Goal: Task Accomplishment & Management: Manage account settings

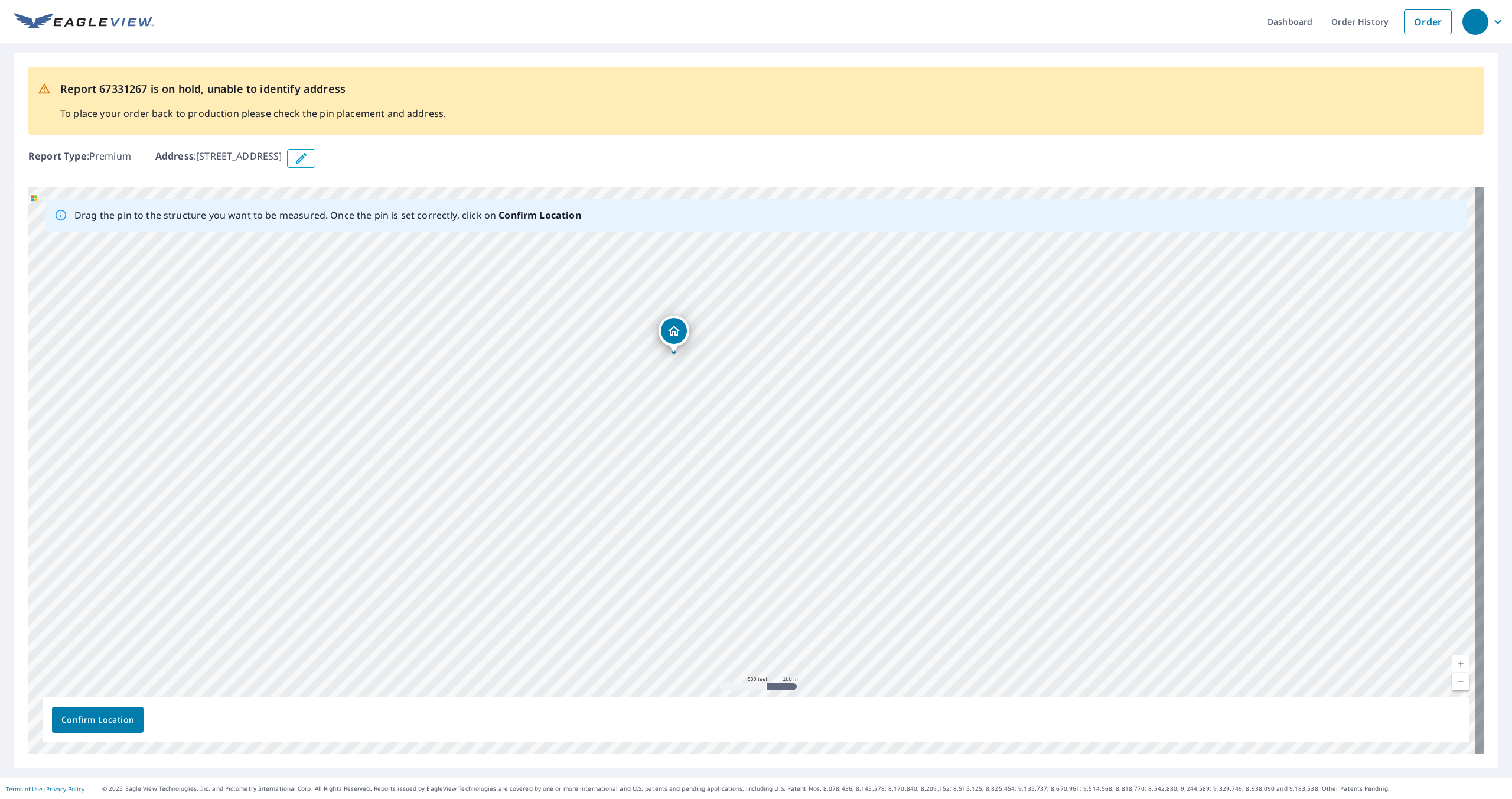
drag, startPoint x: 893, startPoint y: 437, endPoint x: 718, endPoint y: 275, distance: 238.5
click at [718, 275] on div "[STREET_ADDRESS]" at bounding box center [756, 470] width 1455 height 567
click at [762, 647] on div "[STREET_ADDRESS]" at bounding box center [756, 470] width 1455 height 567
drag, startPoint x: 761, startPoint y: 636, endPoint x: 750, endPoint y: 491, distance: 145.4
click at [750, 491] on div "[STREET_ADDRESS]" at bounding box center [756, 470] width 1455 height 567
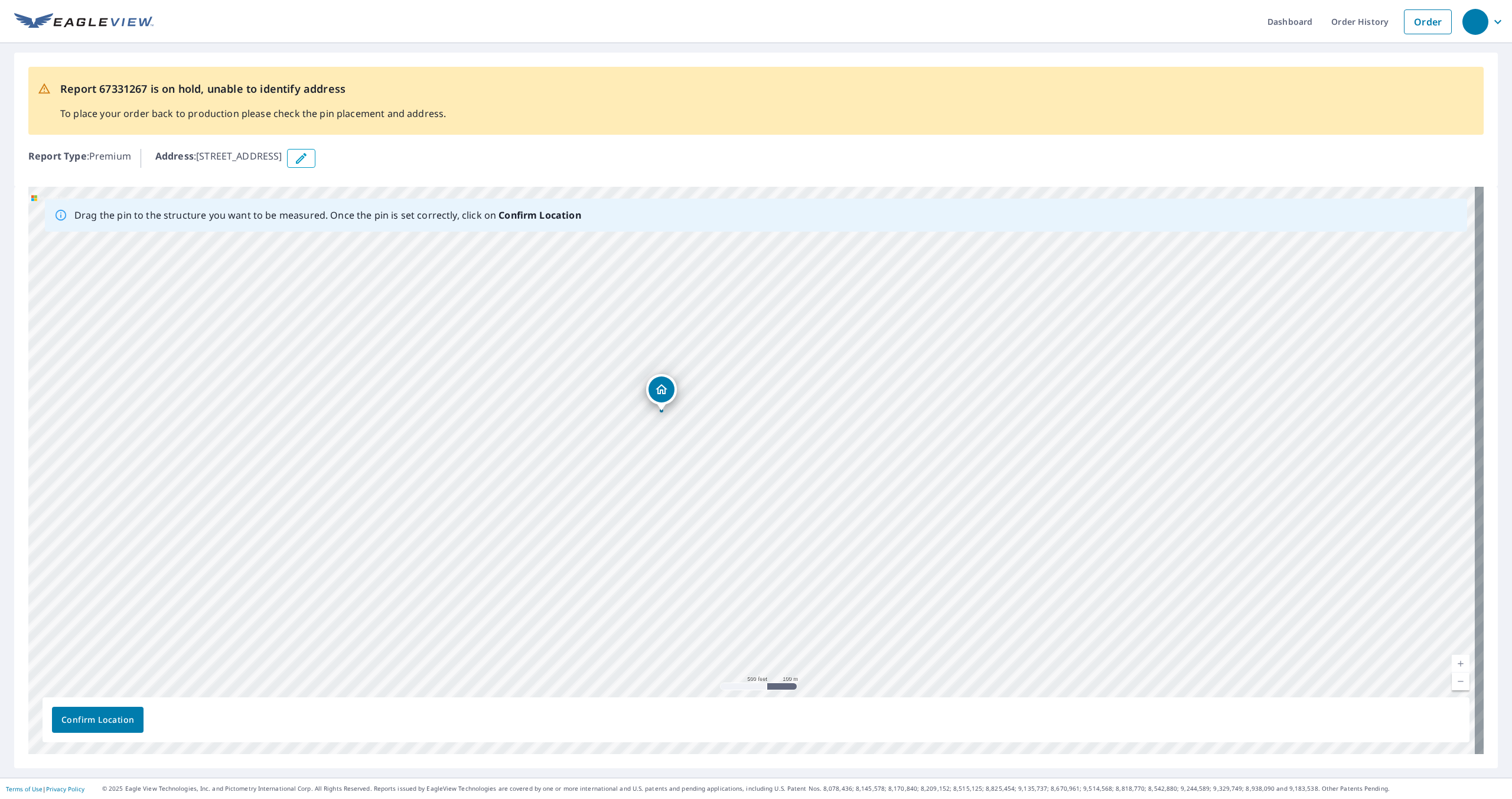
drag, startPoint x: 682, startPoint y: 285, endPoint x: 678, endPoint y: 524, distance: 239.0
click at [678, 524] on div "[STREET_ADDRESS]" at bounding box center [756, 470] width 1455 height 567
drag, startPoint x: 702, startPoint y: 346, endPoint x: 715, endPoint y: 674, distance: 328.3
click at [715, 674] on div "[STREET_ADDRESS]" at bounding box center [756, 470] width 1455 height 567
drag, startPoint x: 747, startPoint y: 375, endPoint x: 755, endPoint y: 636, distance: 261.1
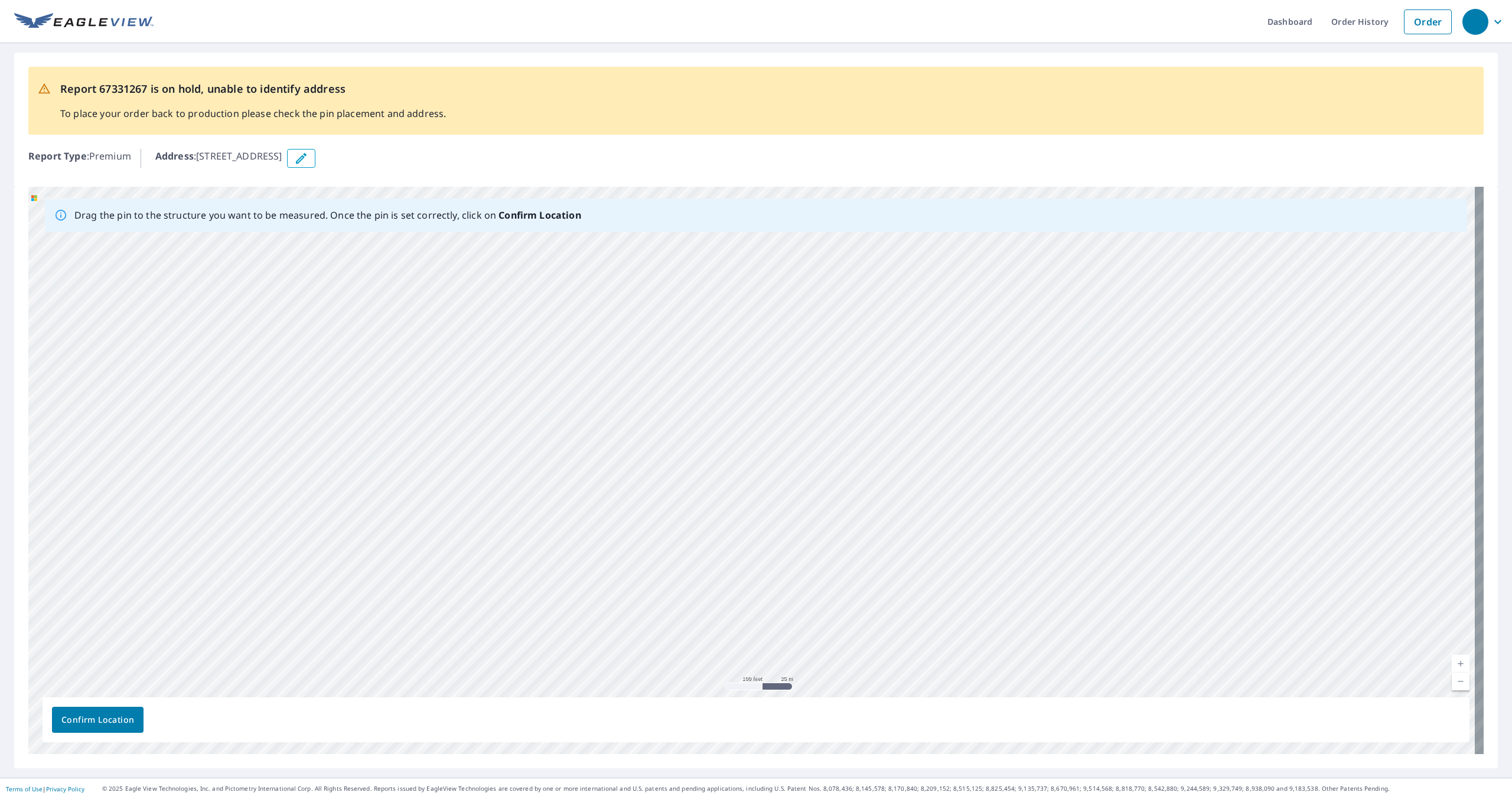
click at [755, 636] on div "[STREET_ADDRESS]" at bounding box center [756, 470] width 1455 height 567
drag, startPoint x: 788, startPoint y: 332, endPoint x: 796, endPoint y: 648, distance: 316.1
click at [796, 648] on div "[STREET_ADDRESS]" at bounding box center [756, 470] width 1455 height 567
drag, startPoint x: 827, startPoint y: 377, endPoint x: 903, endPoint y: 184, distance: 207.4
click at [900, 184] on div "Report 67331267 is on hold, unable to identify address To place your order back…" at bounding box center [756, 410] width 1512 height 734
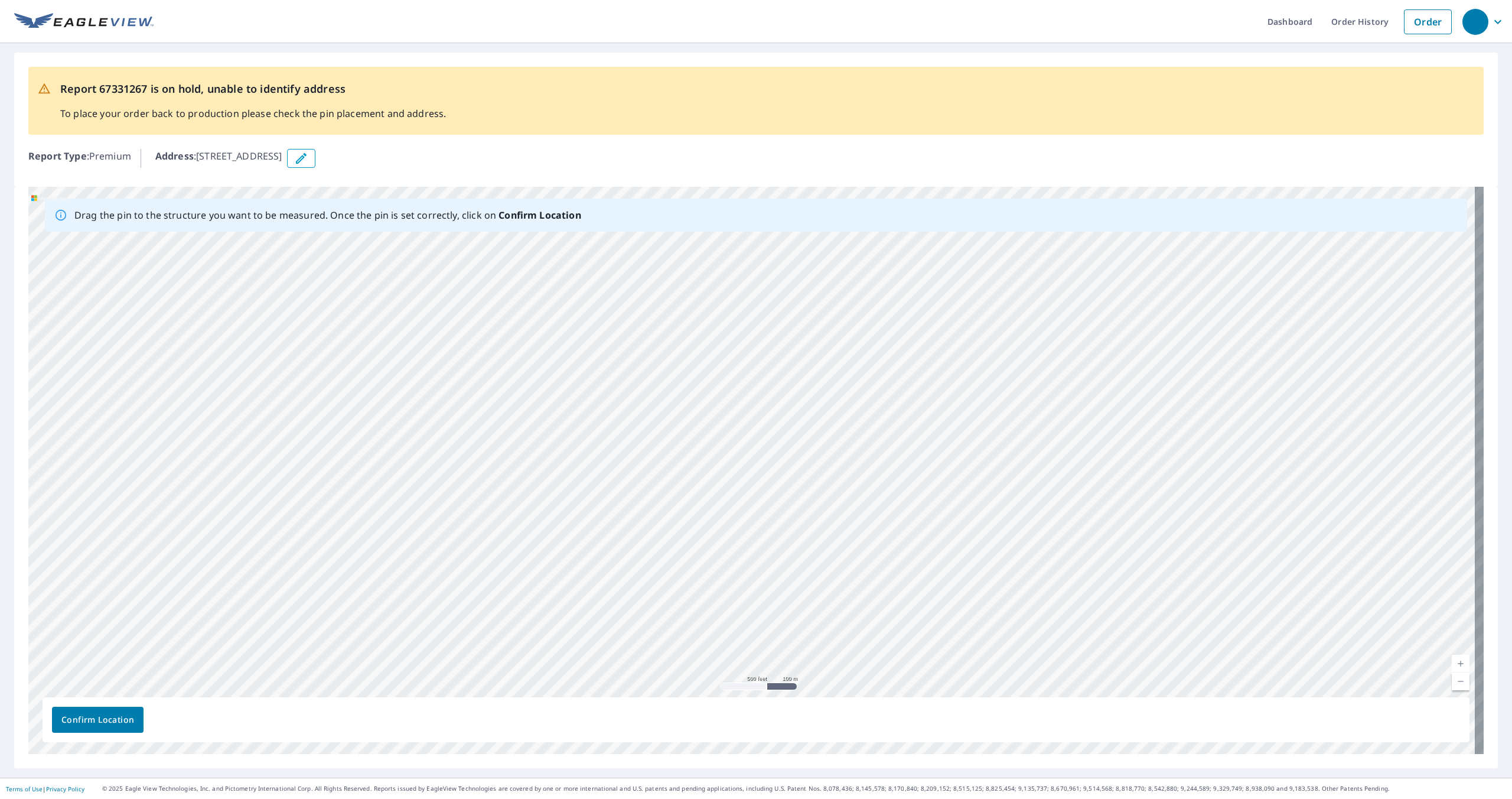
drag, startPoint x: 946, startPoint y: 622, endPoint x: 841, endPoint y: 27, distance: 604.2
click at [841, 29] on div "Dashboard Order History Order Report 67331267 is on hold, unable to identify ad…" at bounding box center [756, 400] width 1512 height 799
click at [875, 341] on div "[STREET_ADDRESS]" at bounding box center [756, 470] width 1455 height 567
drag, startPoint x: 830, startPoint y: 639, endPoint x: 821, endPoint y: 211, distance: 428.1
click at [821, 211] on div "Drag the pin to the structure you want to be measured. Once the pin is set corr…" at bounding box center [756, 470] width 1455 height 567
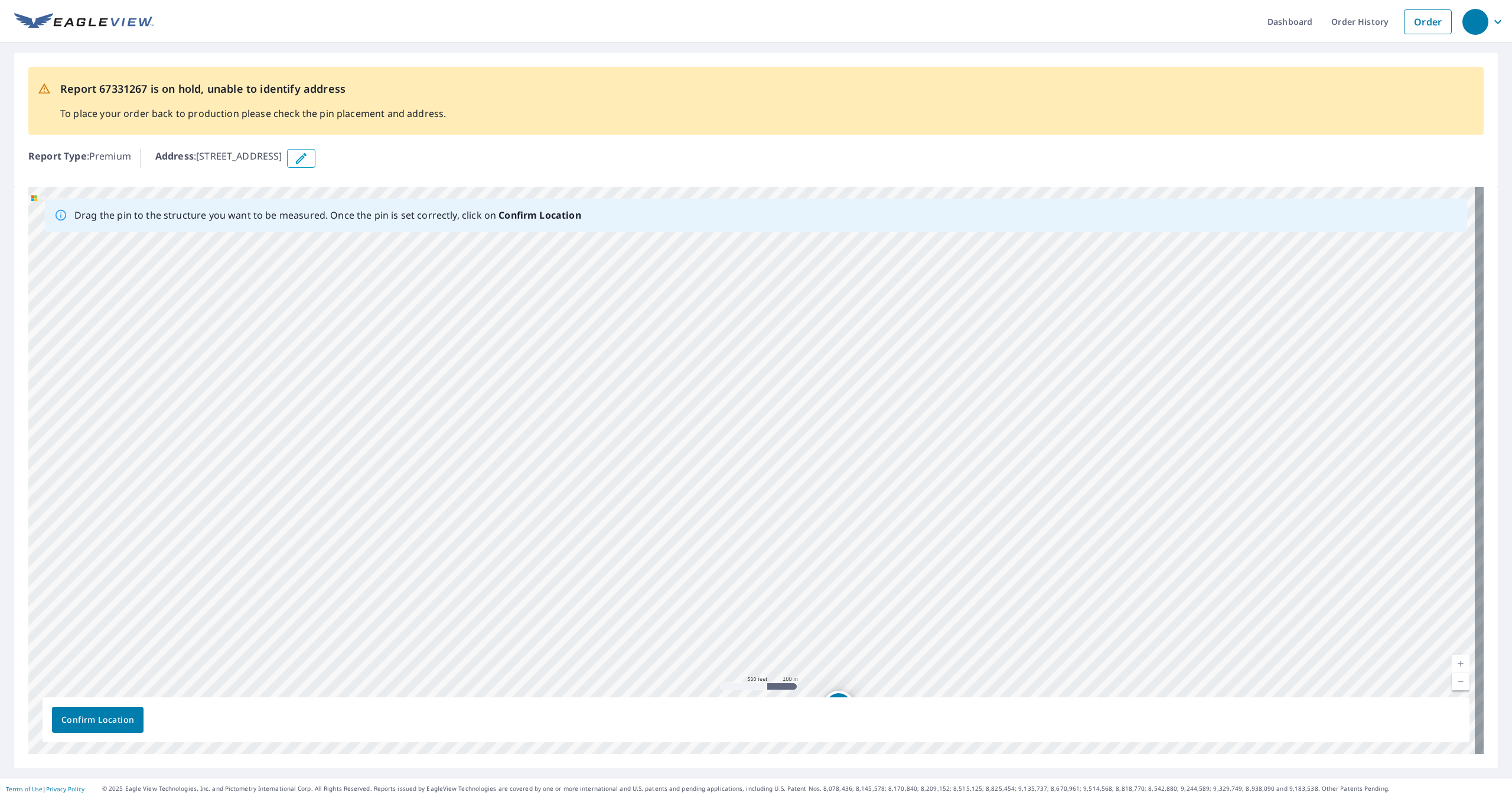
click at [864, 544] on div "[STREET_ADDRESS]" at bounding box center [756, 470] width 1455 height 567
drag, startPoint x: 881, startPoint y: 596, endPoint x: 946, endPoint y: 217, distance: 384.5
click at [946, 217] on div "Drag the pin to the structure you want to be measured. Once the pin is set corr…" at bounding box center [756, 470] width 1455 height 567
click at [983, 524] on div "[STREET_ADDRESS]" at bounding box center [756, 470] width 1455 height 567
drag, startPoint x: 1008, startPoint y: 628, endPoint x: 986, endPoint y: 223, distance: 405.6
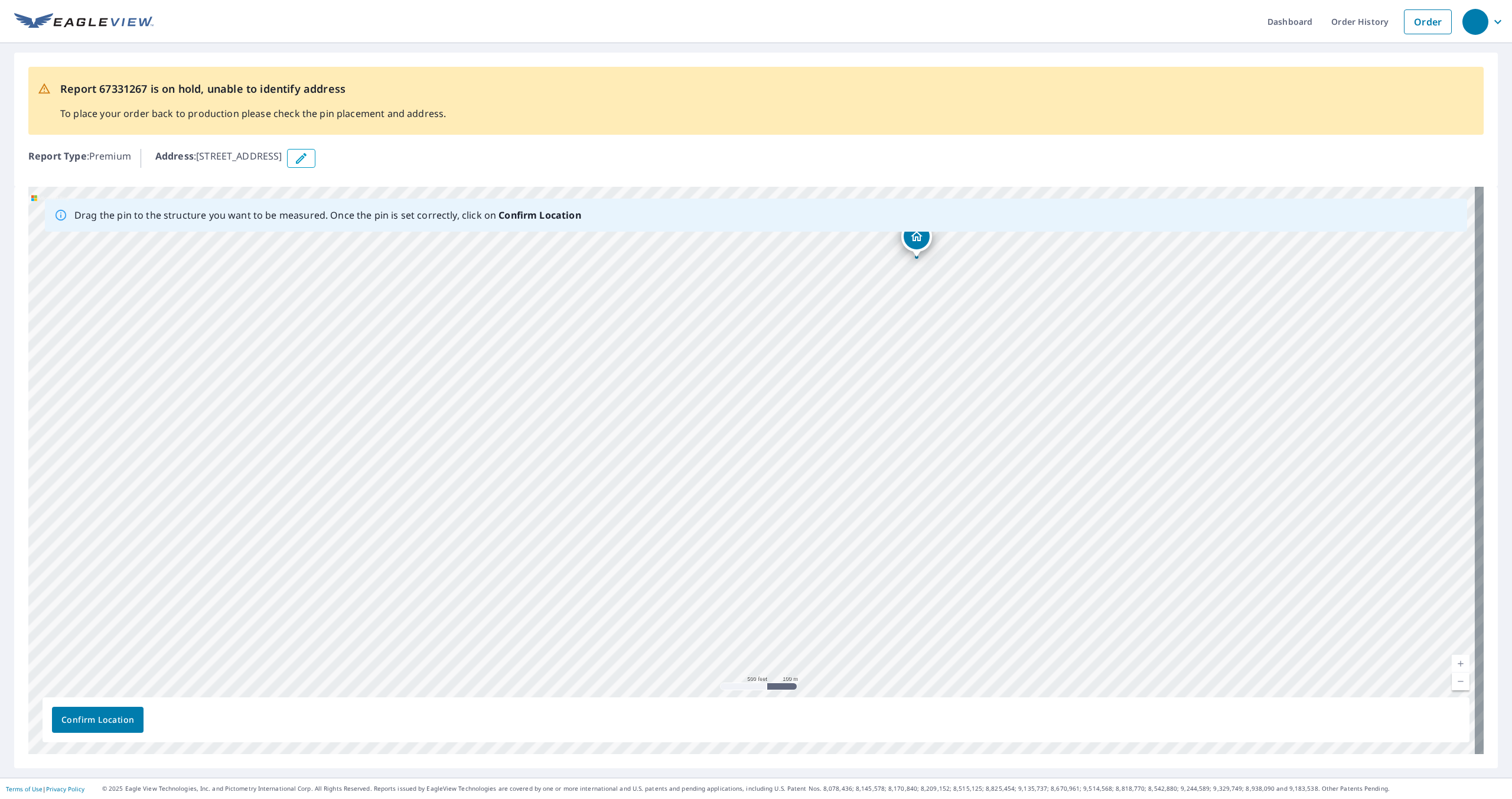
click at [985, 218] on div "Drag the pin to the structure you want to be measured. Once the pin is set corr…" at bounding box center [756, 470] width 1455 height 567
click at [1084, 246] on div "[STREET_ADDRESS]" at bounding box center [756, 470] width 1455 height 567
drag, startPoint x: 1122, startPoint y: 644, endPoint x: 1082, endPoint y: 304, distance: 342.3
click at [1082, 304] on div "[STREET_ADDRESS]" at bounding box center [756, 470] width 1455 height 567
click at [821, 483] on div "[STREET_ADDRESS]" at bounding box center [756, 470] width 1455 height 567
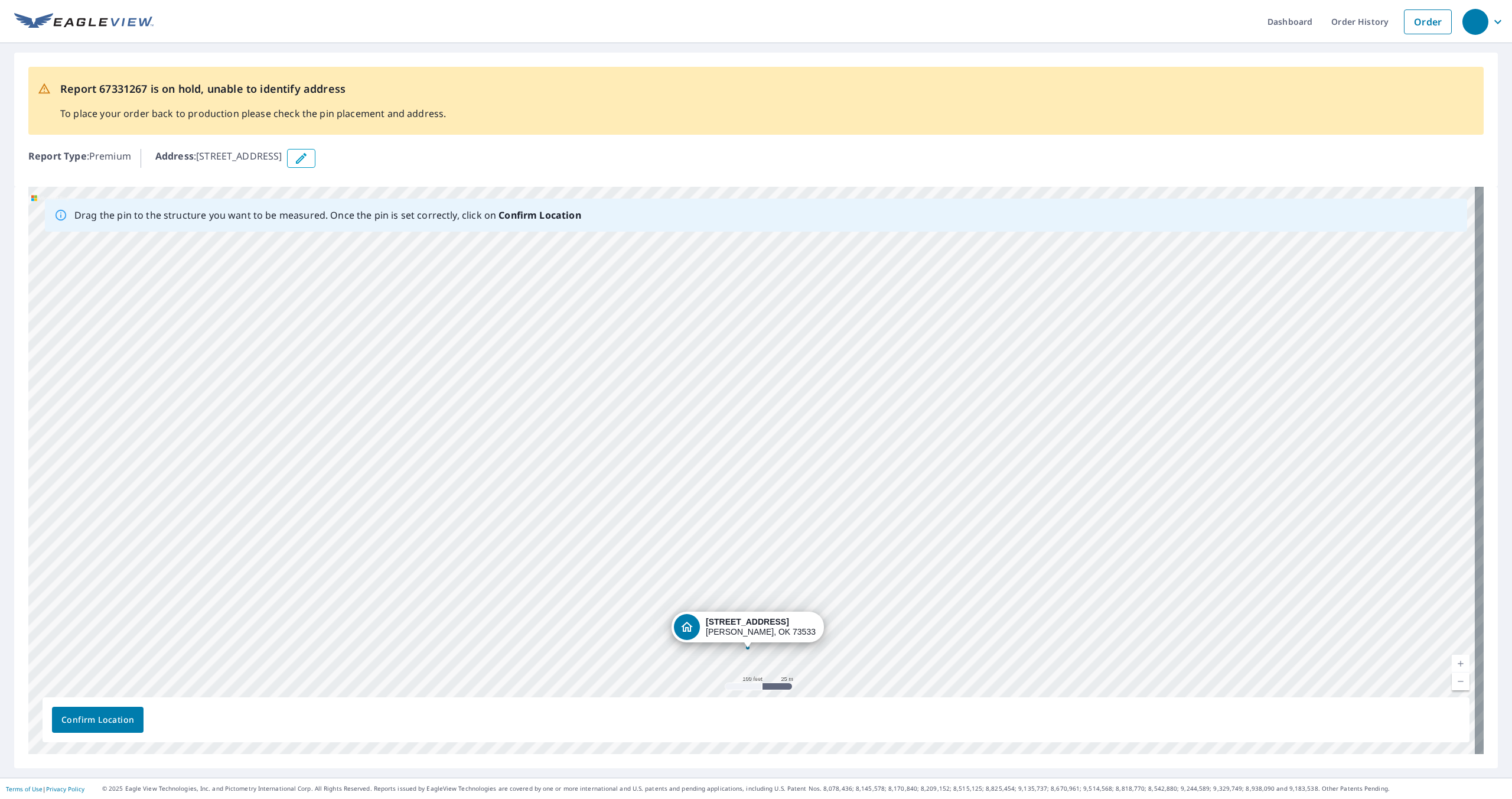
drag, startPoint x: 779, startPoint y: 440, endPoint x: 774, endPoint y: 621, distance: 181.1
drag, startPoint x: 868, startPoint y: 612, endPoint x: 858, endPoint y: 377, distance: 235.2
click at [858, 377] on div "[STREET_ADDRESS]" at bounding box center [756, 470] width 1455 height 567
drag, startPoint x: 777, startPoint y: 379, endPoint x: 796, endPoint y: 467, distance: 90.0
click at [797, 482] on div "[STREET_ADDRESS]" at bounding box center [756, 470] width 1455 height 567
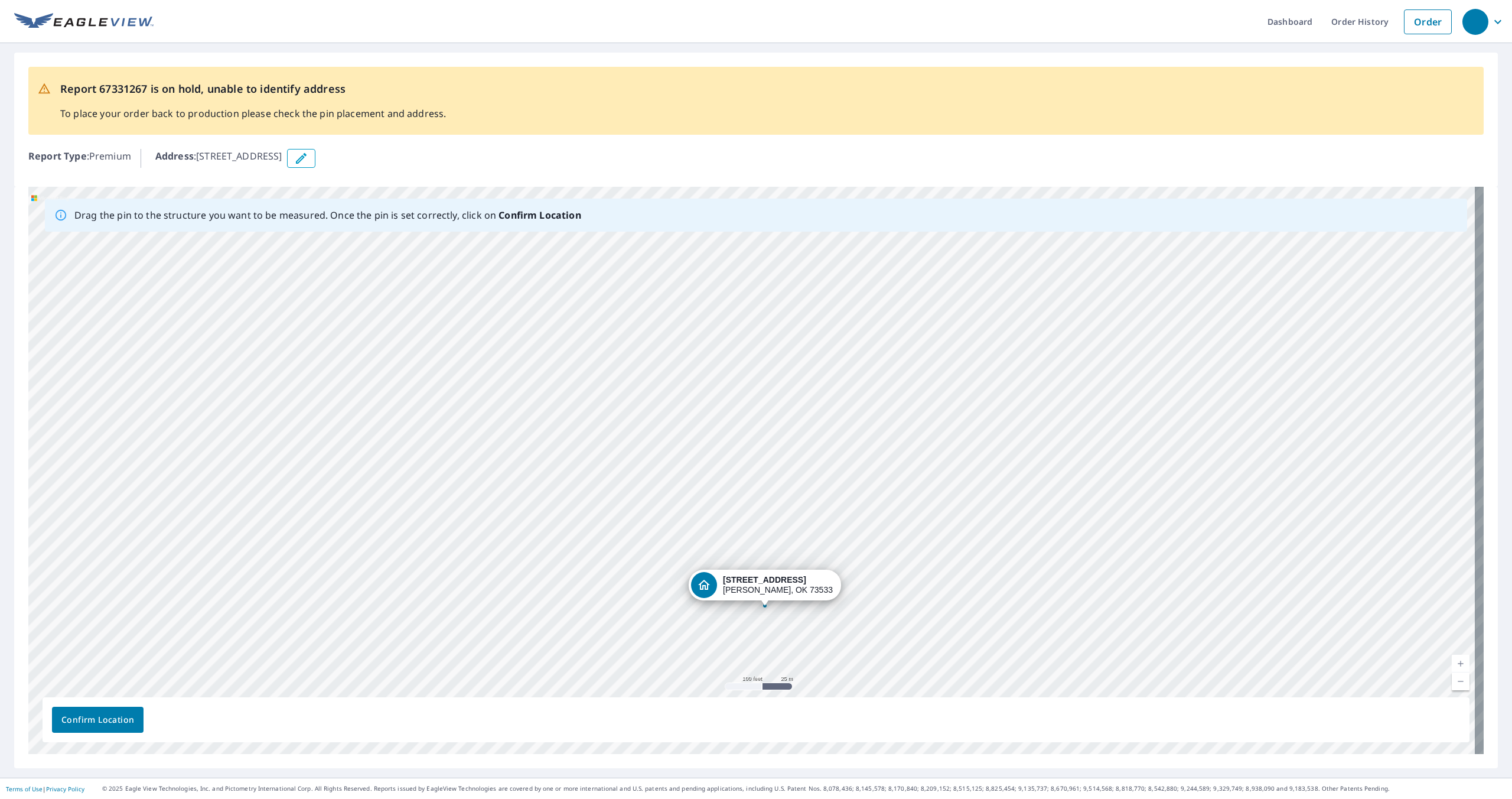
drag, startPoint x: 764, startPoint y: 315, endPoint x: 768, endPoint y: 601, distance: 286.0
click at [768, 601] on div "[STREET_ADDRESS]" at bounding box center [756, 470] width 1455 height 567
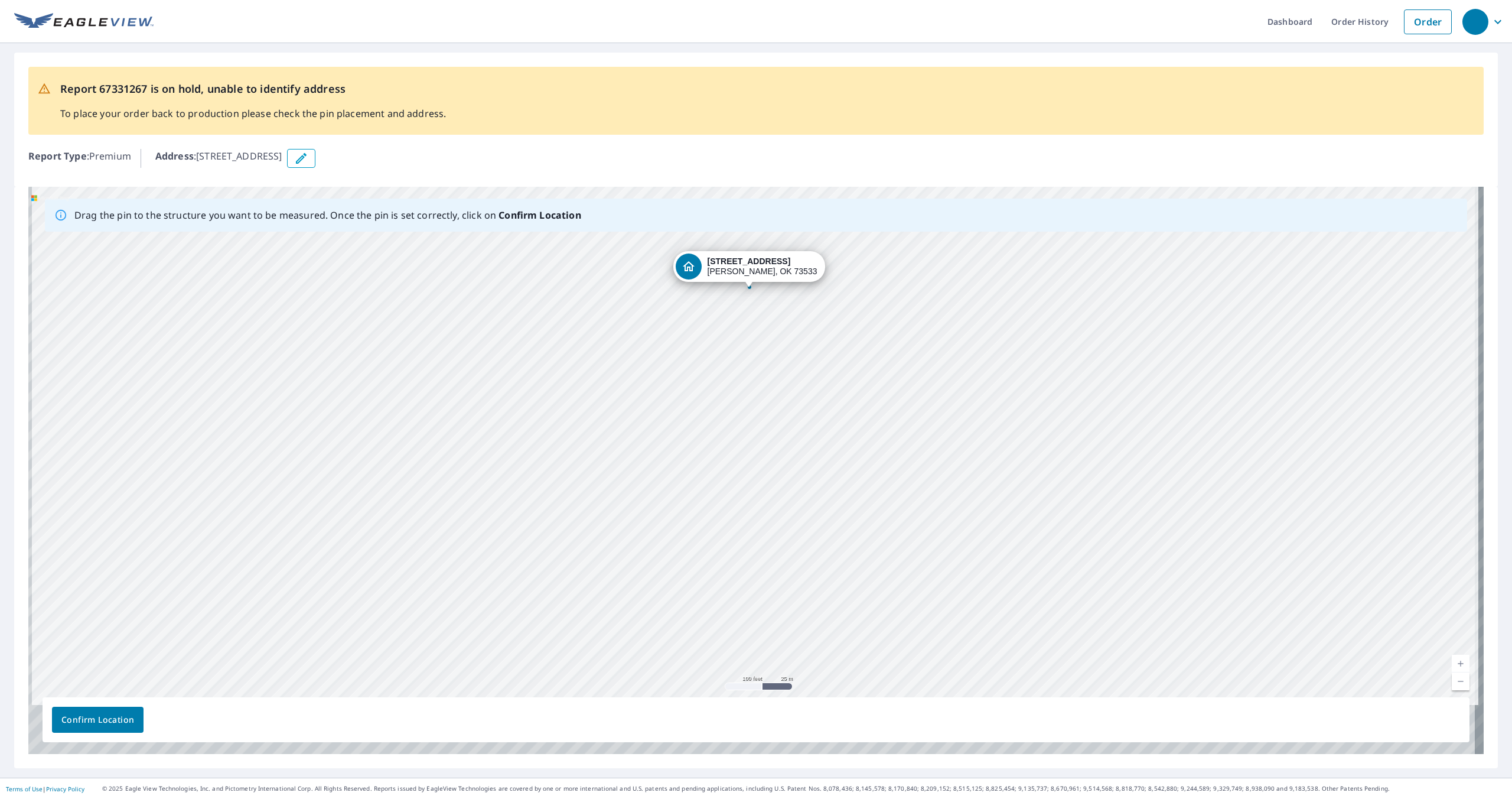
drag, startPoint x: 879, startPoint y: 610, endPoint x: 875, endPoint y: 414, distance: 196.0
click at [875, 414] on div "[STREET_ADDRESS]" at bounding box center [756, 470] width 1455 height 567
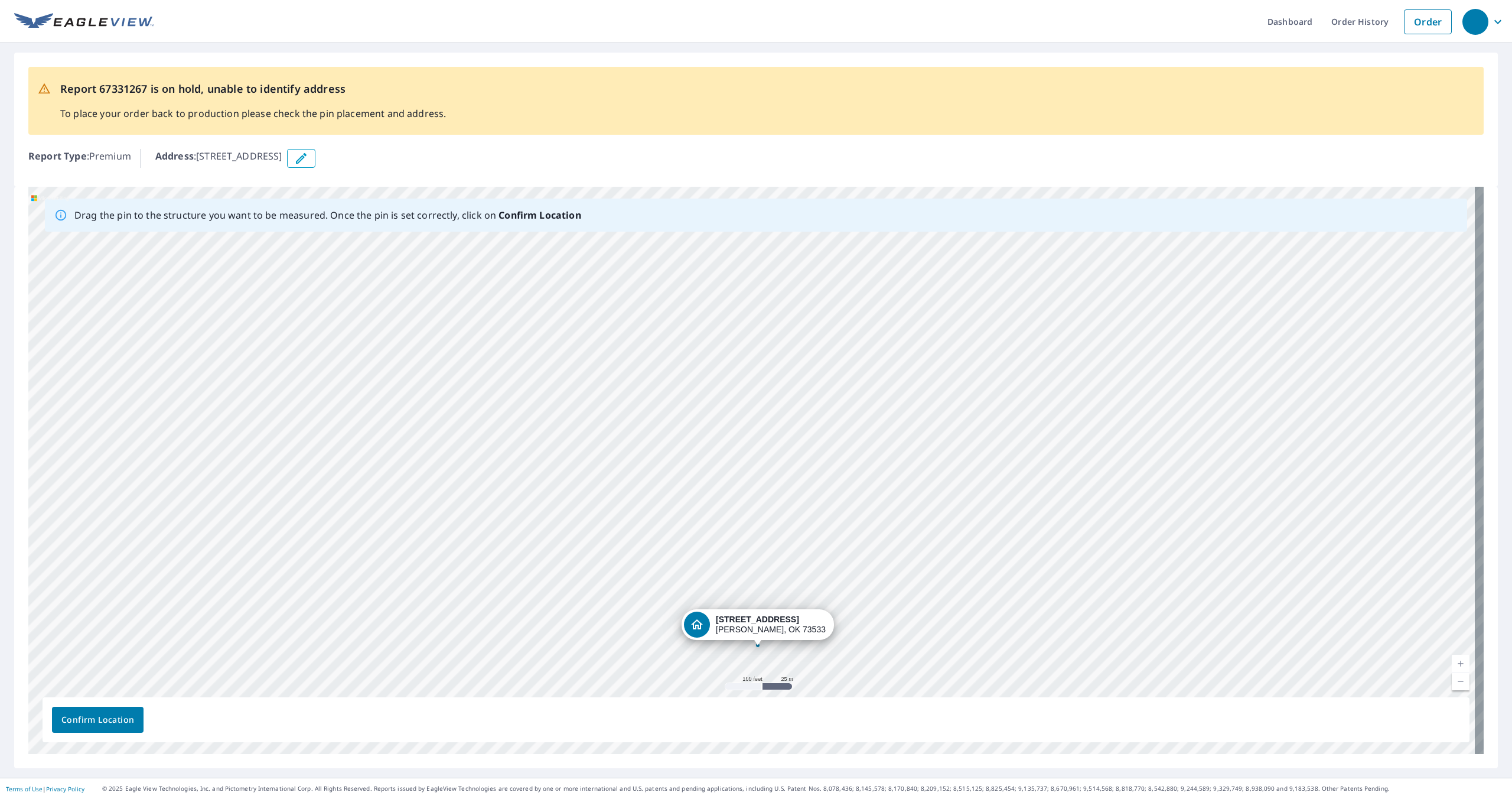
drag, startPoint x: 759, startPoint y: 252, endPoint x: 768, endPoint y: 626, distance: 374.1
click at [768, 626] on div "[STREET_ADDRESS]" at bounding box center [756, 470] width 1455 height 567
drag, startPoint x: 856, startPoint y: 618, endPoint x: 863, endPoint y: 480, distance: 138.2
click at [863, 480] on div "[STREET_ADDRESS]" at bounding box center [756, 470] width 1455 height 567
drag, startPoint x: 759, startPoint y: 314, endPoint x: 767, endPoint y: 606, distance: 292.1
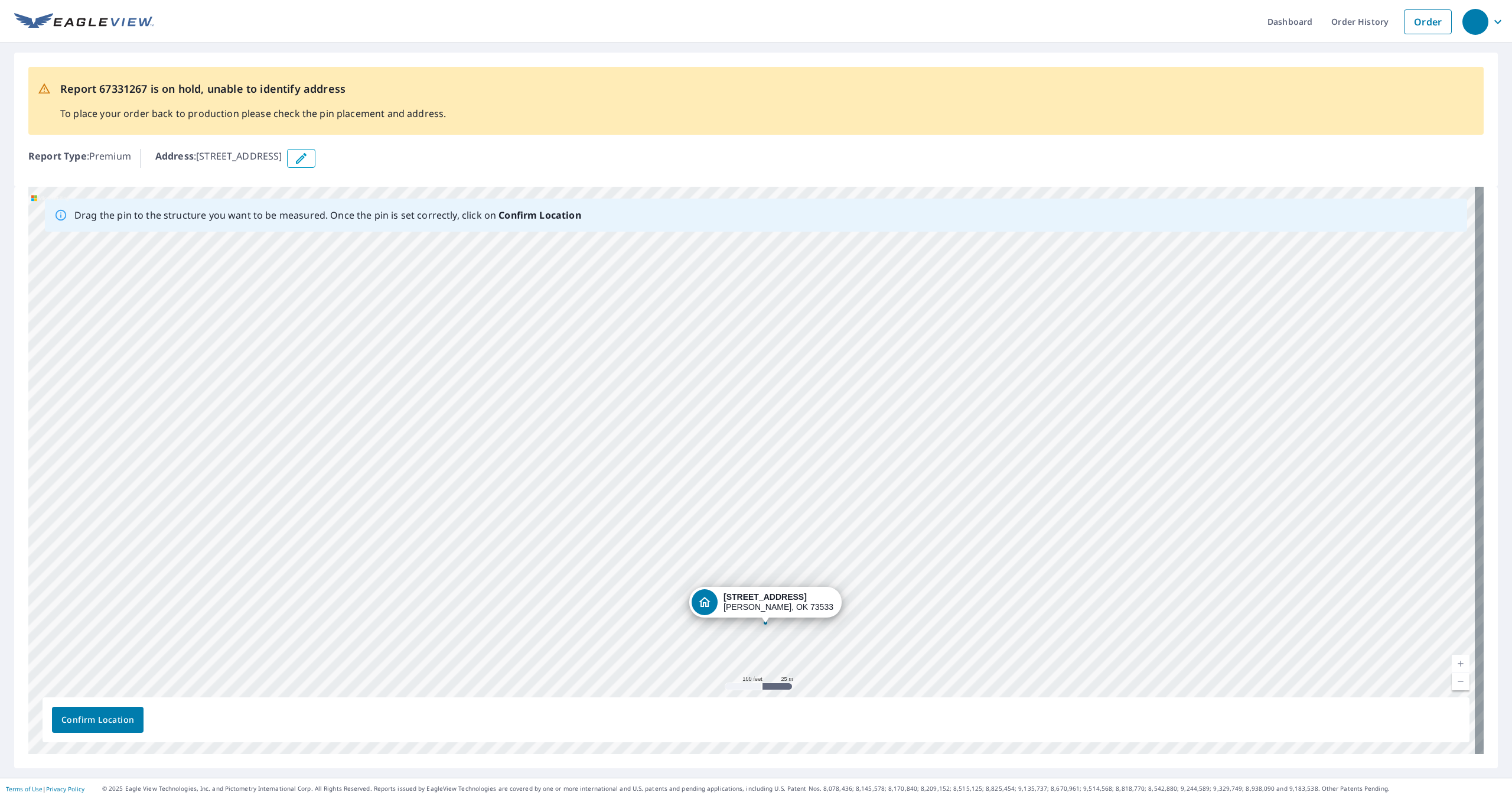
click at [767, 606] on div "[STREET_ADDRESS]" at bounding box center [756, 470] width 1455 height 567
drag, startPoint x: 849, startPoint y: 609, endPoint x: 853, endPoint y: 457, distance: 152.1
click at [853, 458] on div "[STREET_ADDRESS]" at bounding box center [756, 470] width 1455 height 567
drag, startPoint x: 771, startPoint y: 300, endPoint x: 761, endPoint y: 635, distance: 335.1
click at [761, 635] on div "[STREET_ADDRESS]" at bounding box center [756, 470] width 1455 height 567
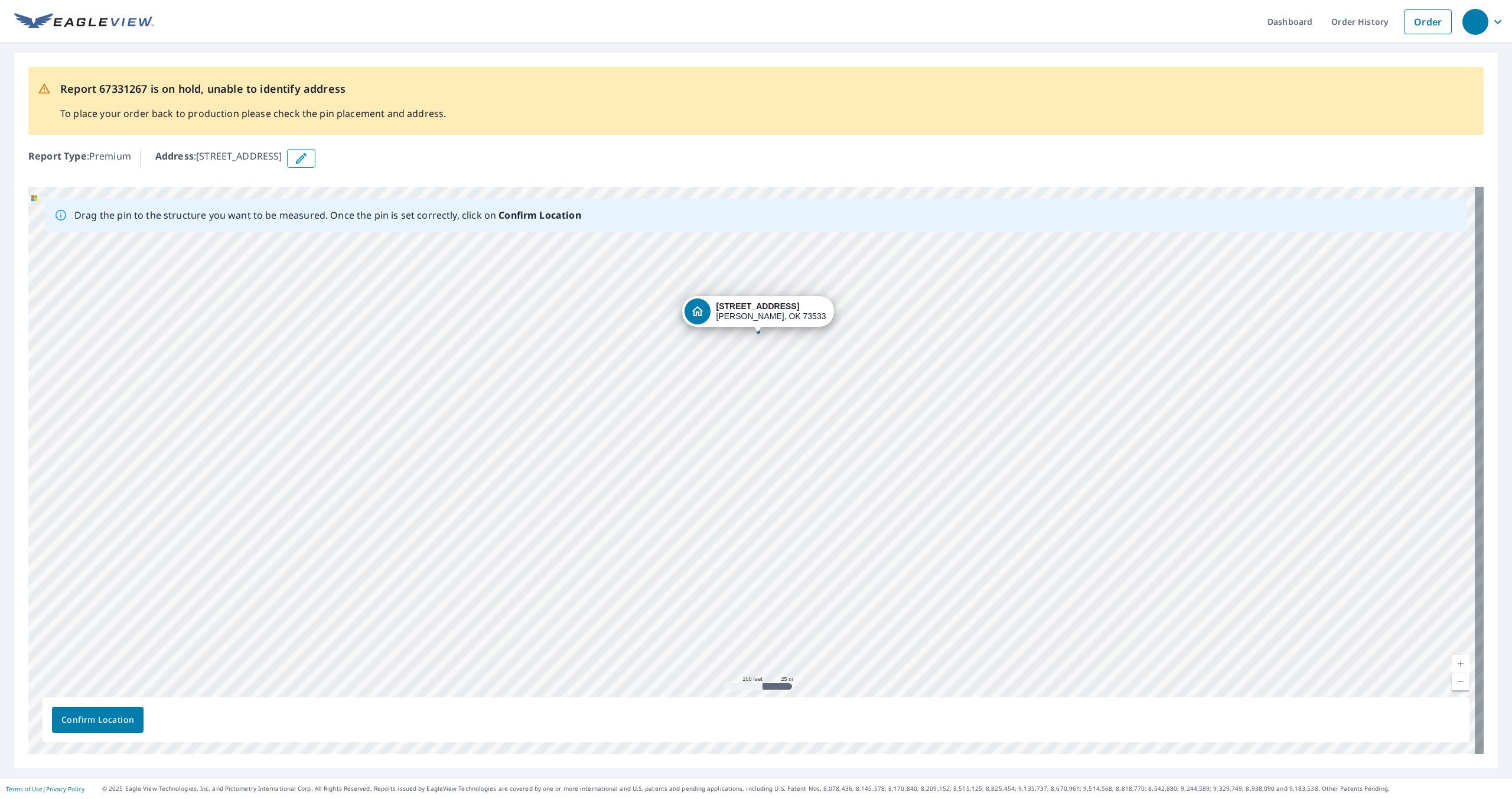
drag, startPoint x: 859, startPoint y: 640, endPoint x: 867, endPoint y: 503, distance: 137.2
click at [867, 503] on div "[STREET_ADDRESS]" at bounding box center [756, 470] width 1455 height 567
drag, startPoint x: 751, startPoint y: 309, endPoint x: 747, endPoint y: 644, distance: 335.0
click at [747, 644] on div "[STREET_ADDRESS]" at bounding box center [756, 470] width 1455 height 567
drag, startPoint x: 891, startPoint y: 618, endPoint x: 856, endPoint y: 447, distance: 174.5
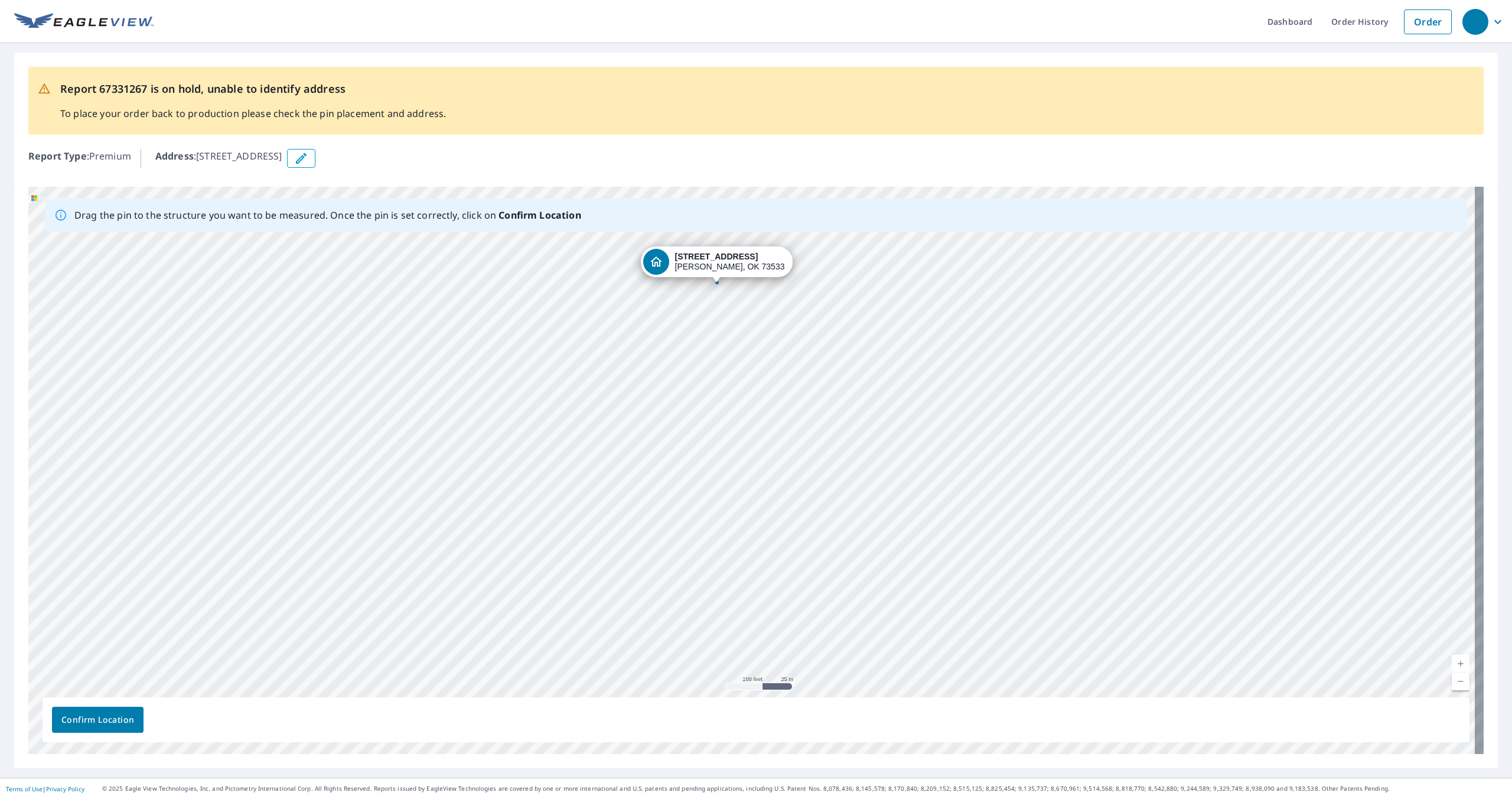
click at [856, 447] on div "[STREET_ADDRESS]" at bounding box center [756, 470] width 1455 height 567
drag, startPoint x: 739, startPoint y: 273, endPoint x: 723, endPoint y: 621, distance: 348.4
click at [723, 621] on div "[STREET_ADDRESS]" at bounding box center [756, 470] width 1455 height 567
drag, startPoint x: 759, startPoint y: 445, endPoint x: 711, endPoint y: 549, distance: 114.5
click at [711, 549] on div "[STREET_ADDRESS]" at bounding box center [756, 470] width 1455 height 567
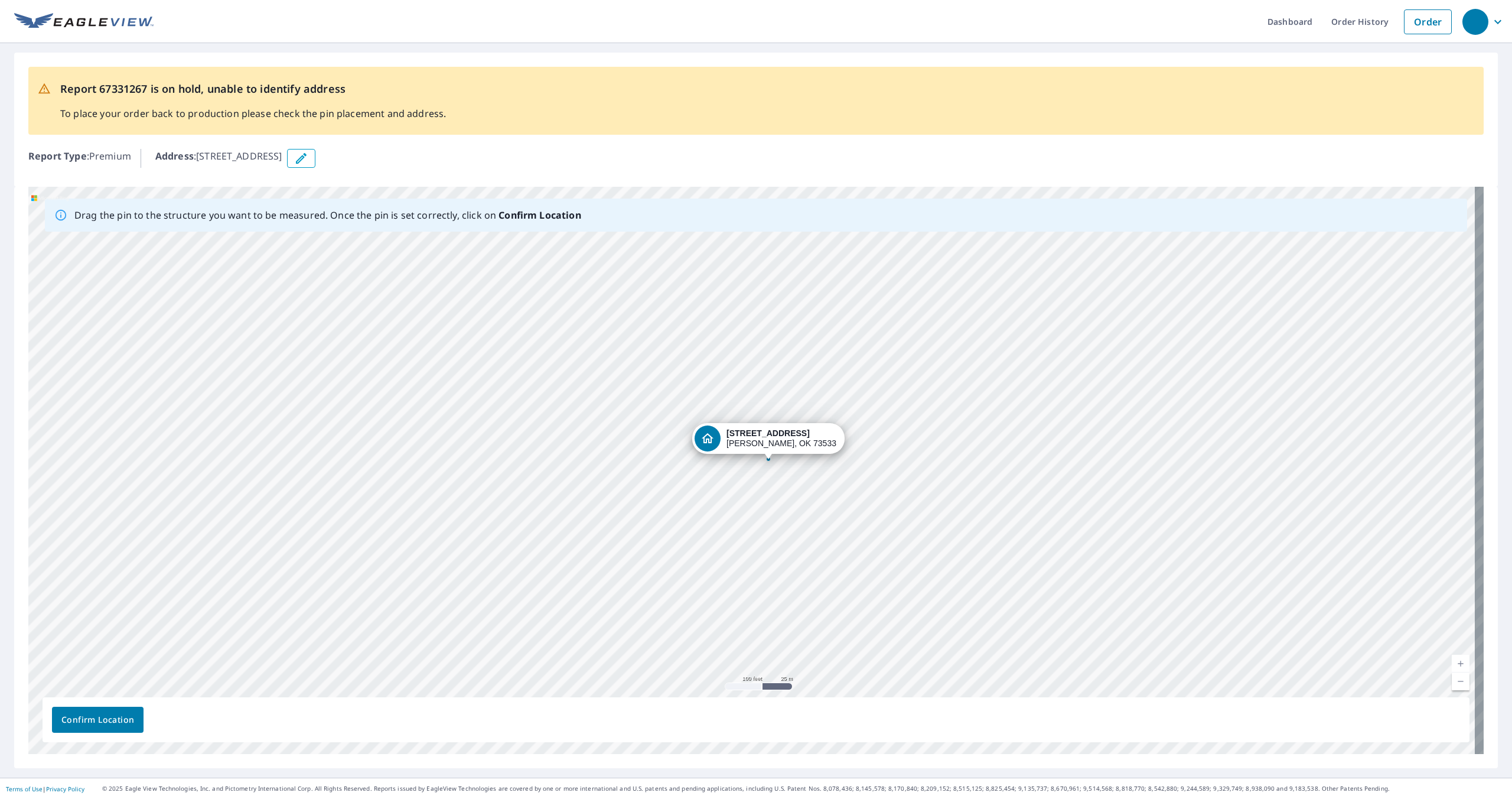
drag, startPoint x: 748, startPoint y: 448, endPoint x: 765, endPoint y: 440, distance: 18.8
click at [765, 440] on div "[STREET_ADDRESS]" at bounding box center [756, 470] width 1455 height 567
click at [102, 728] on button "Confirm Location" at bounding box center [98, 719] width 92 height 26
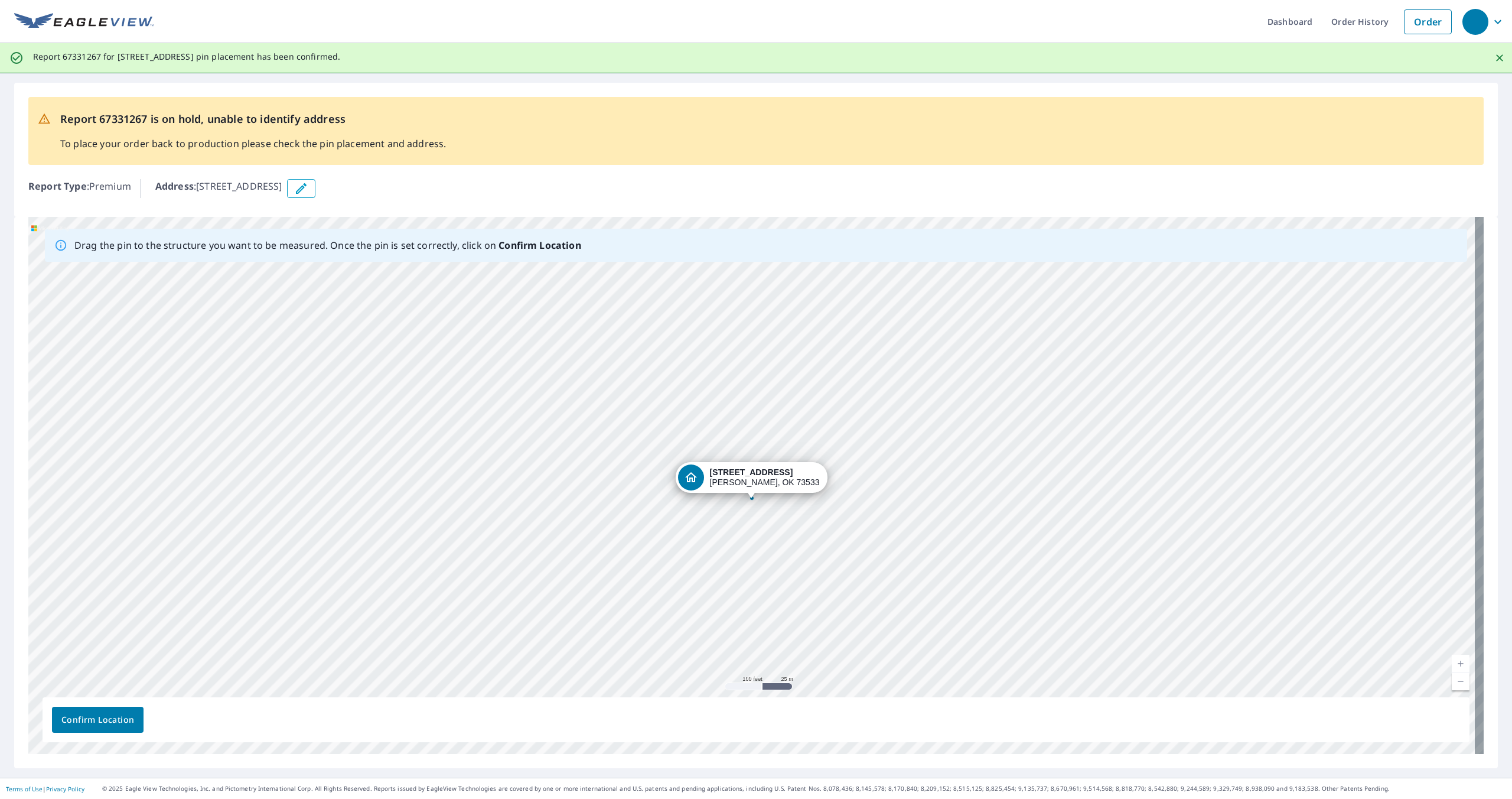
click at [106, 719] on span "Confirm Location" at bounding box center [97, 720] width 72 height 15
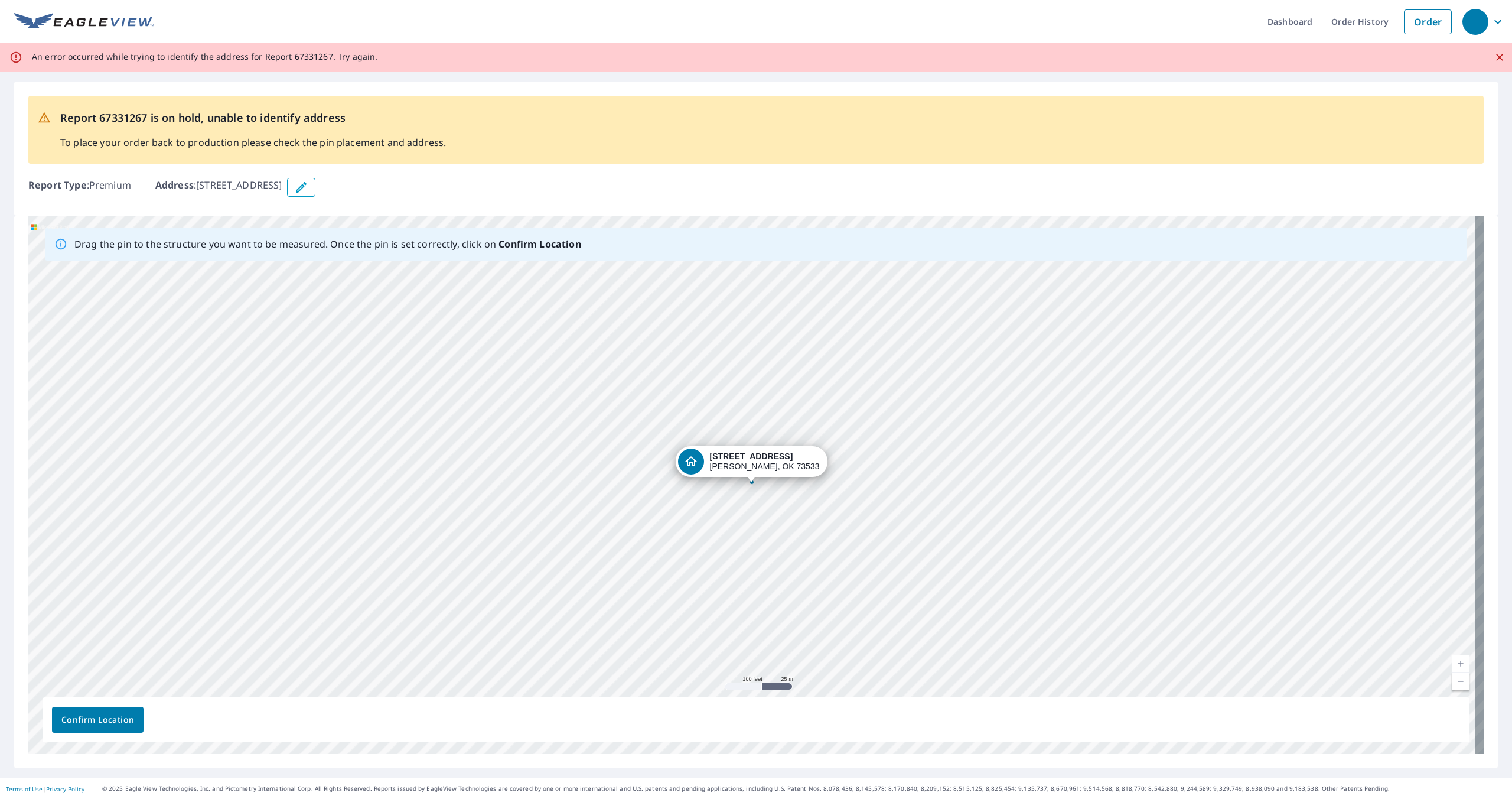
click at [1494, 59] on icon "Close" at bounding box center [1500, 57] width 12 height 12
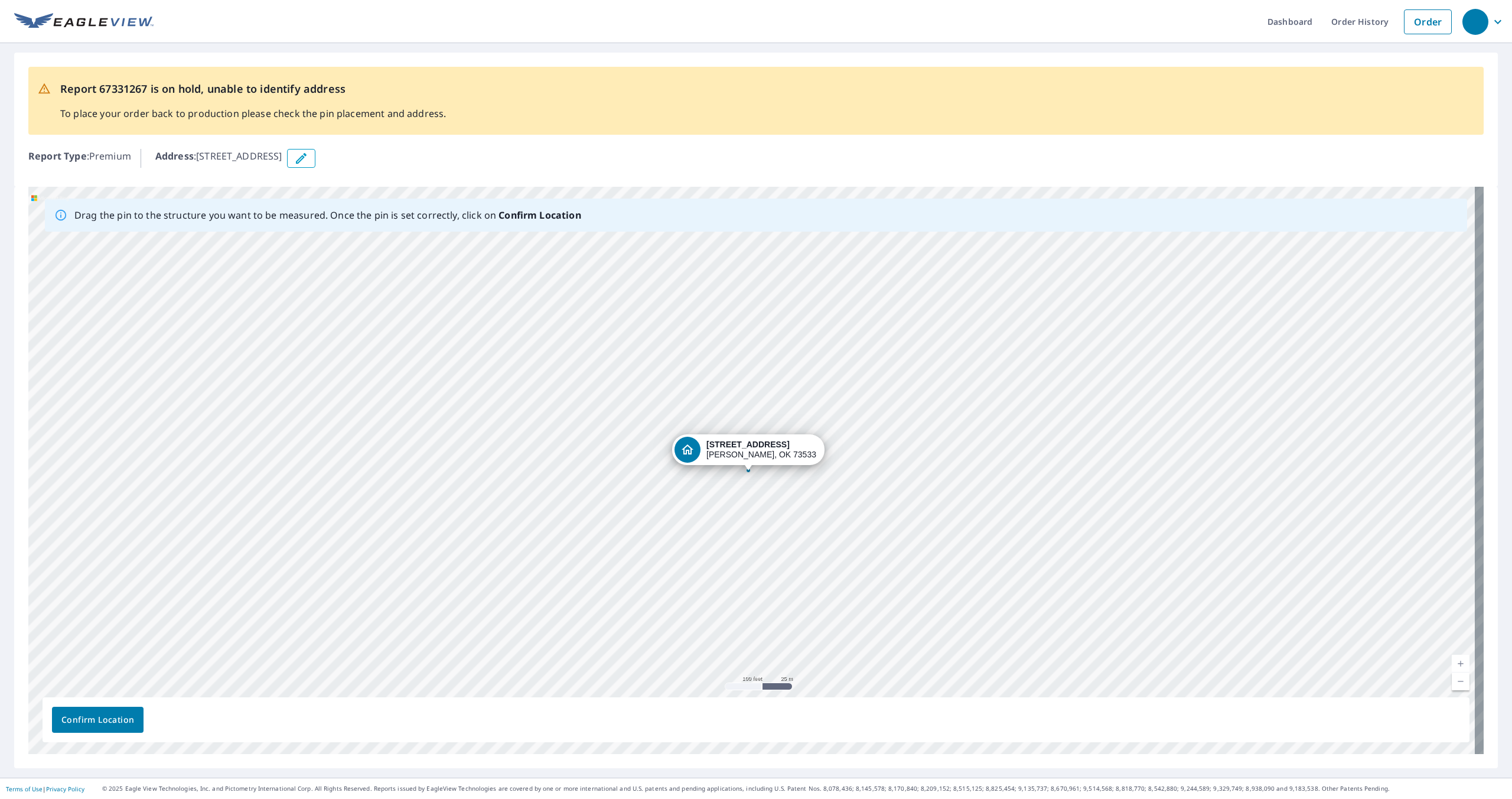
drag, startPoint x: 743, startPoint y: 435, endPoint x: 739, endPoint y: 452, distance: 17.5
click at [739, 452] on div "[STREET_ADDRESS]" at bounding box center [756, 470] width 1455 height 567
click at [120, 724] on span "Confirm Location" at bounding box center [97, 720] width 72 height 15
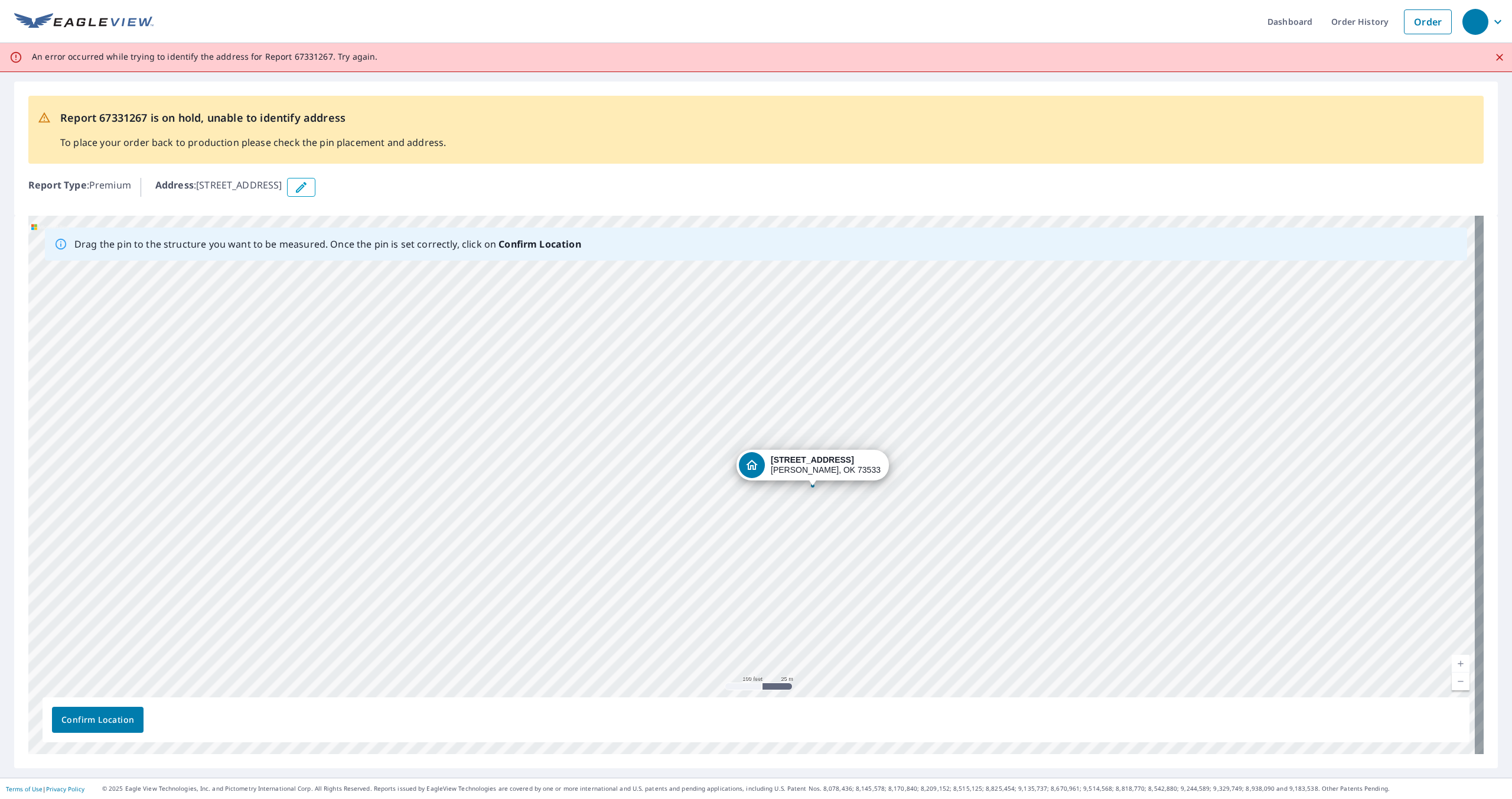
drag, startPoint x: 749, startPoint y: 473, endPoint x: 810, endPoint y: 462, distance: 62.0
click at [810, 462] on div "[STREET_ADDRESS]" at bounding box center [756, 485] width 1455 height 538
click at [84, 722] on span "Confirm Location" at bounding box center [97, 720] width 72 height 15
click at [84, 721] on span "Confirm Location" at bounding box center [97, 720] width 72 height 15
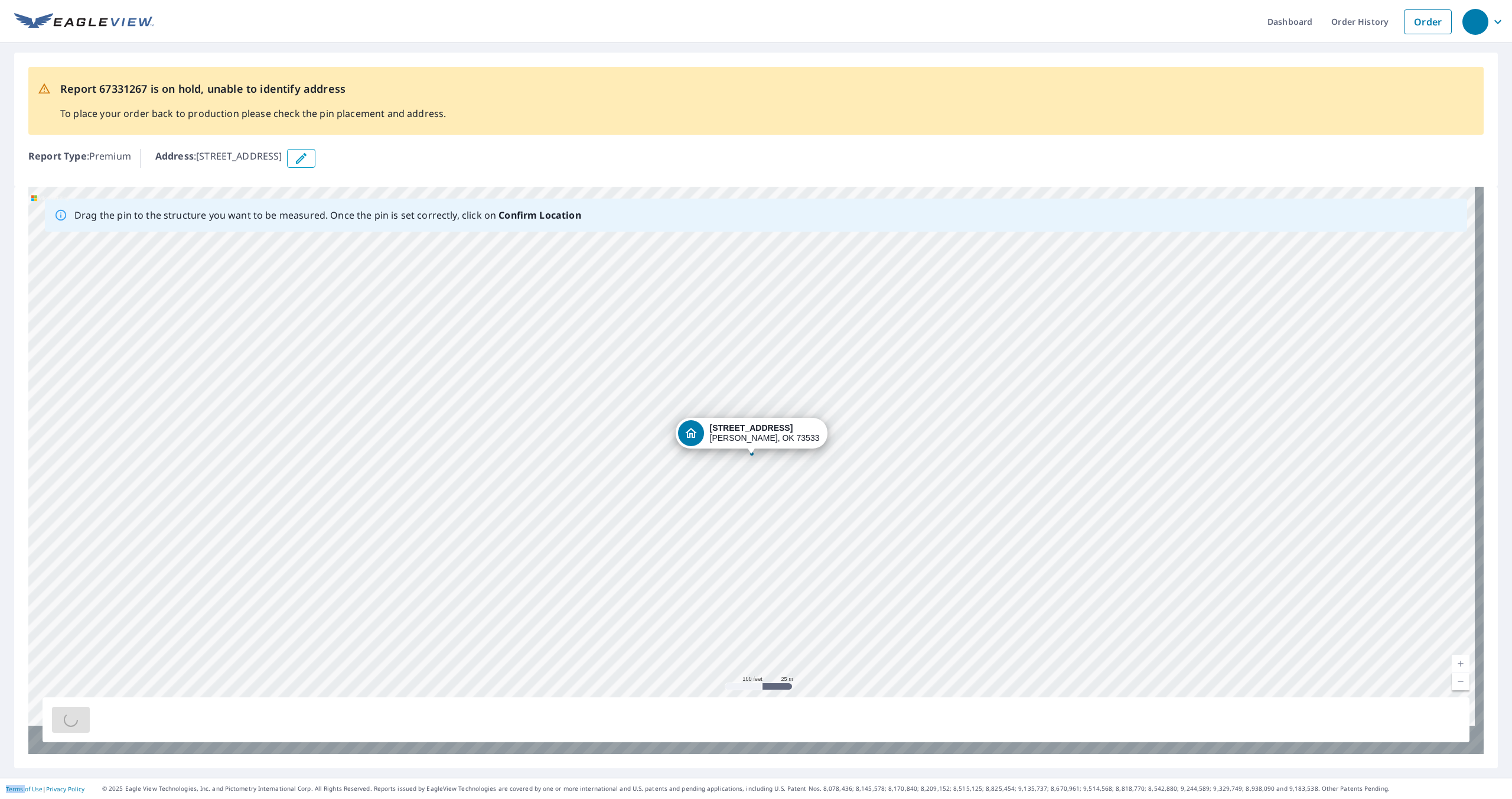
click at [84, 721] on div at bounding box center [756, 719] width 1427 height 45
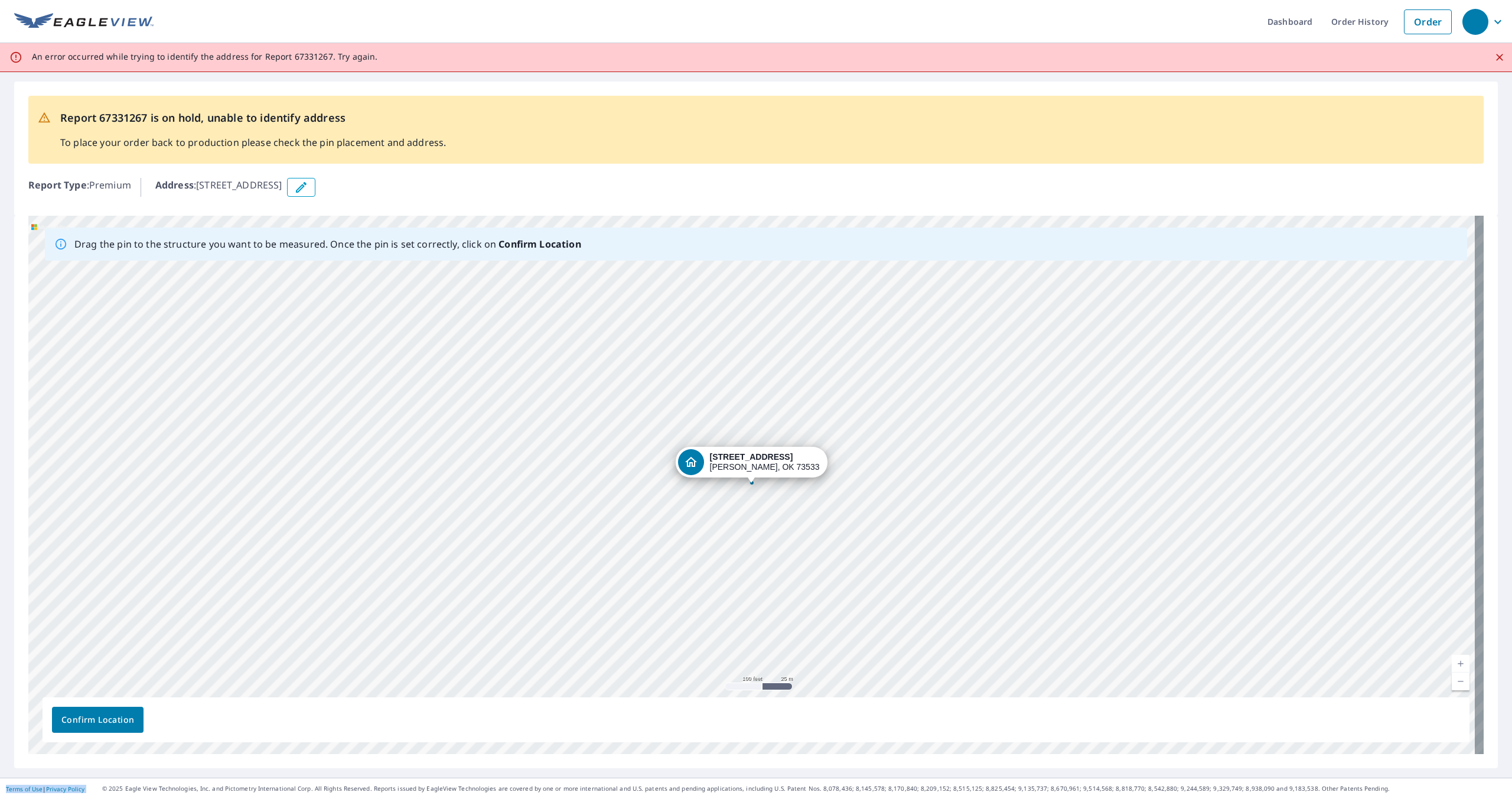
click at [84, 721] on span "Confirm Location" at bounding box center [97, 720] width 72 height 15
drag, startPoint x: 764, startPoint y: 447, endPoint x: 667, endPoint y: 448, distance: 97.0
click at [667, 448] on div "[STREET_ADDRESS]" at bounding box center [756, 485] width 1455 height 538
click at [315, 182] on button "button" at bounding box center [301, 187] width 28 height 19
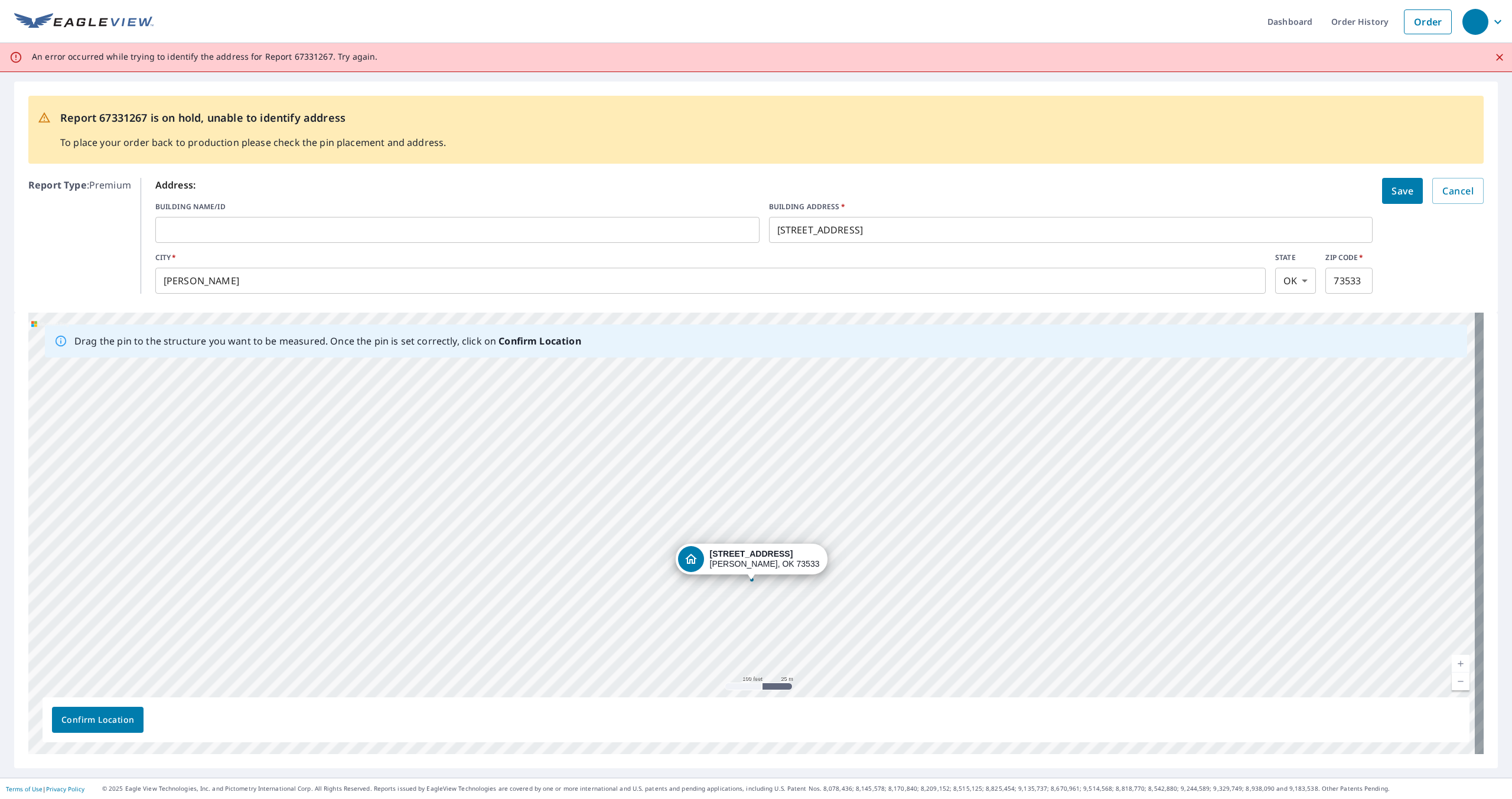
click at [255, 232] on input "text" at bounding box center [457, 230] width 604 height 33
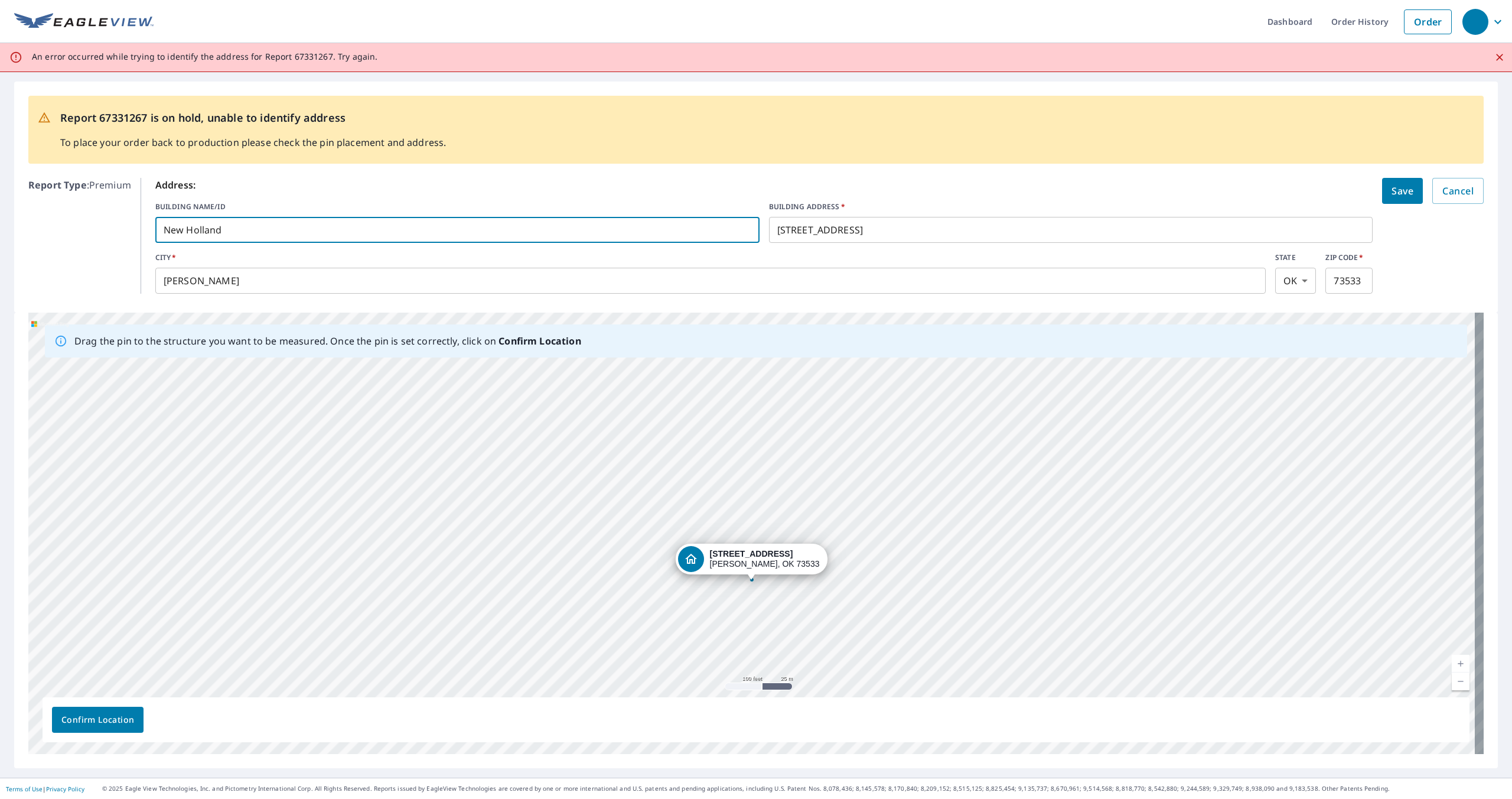
type input "New Holland"
click at [1396, 184] on span "Save" at bounding box center [1402, 190] width 22 height 16
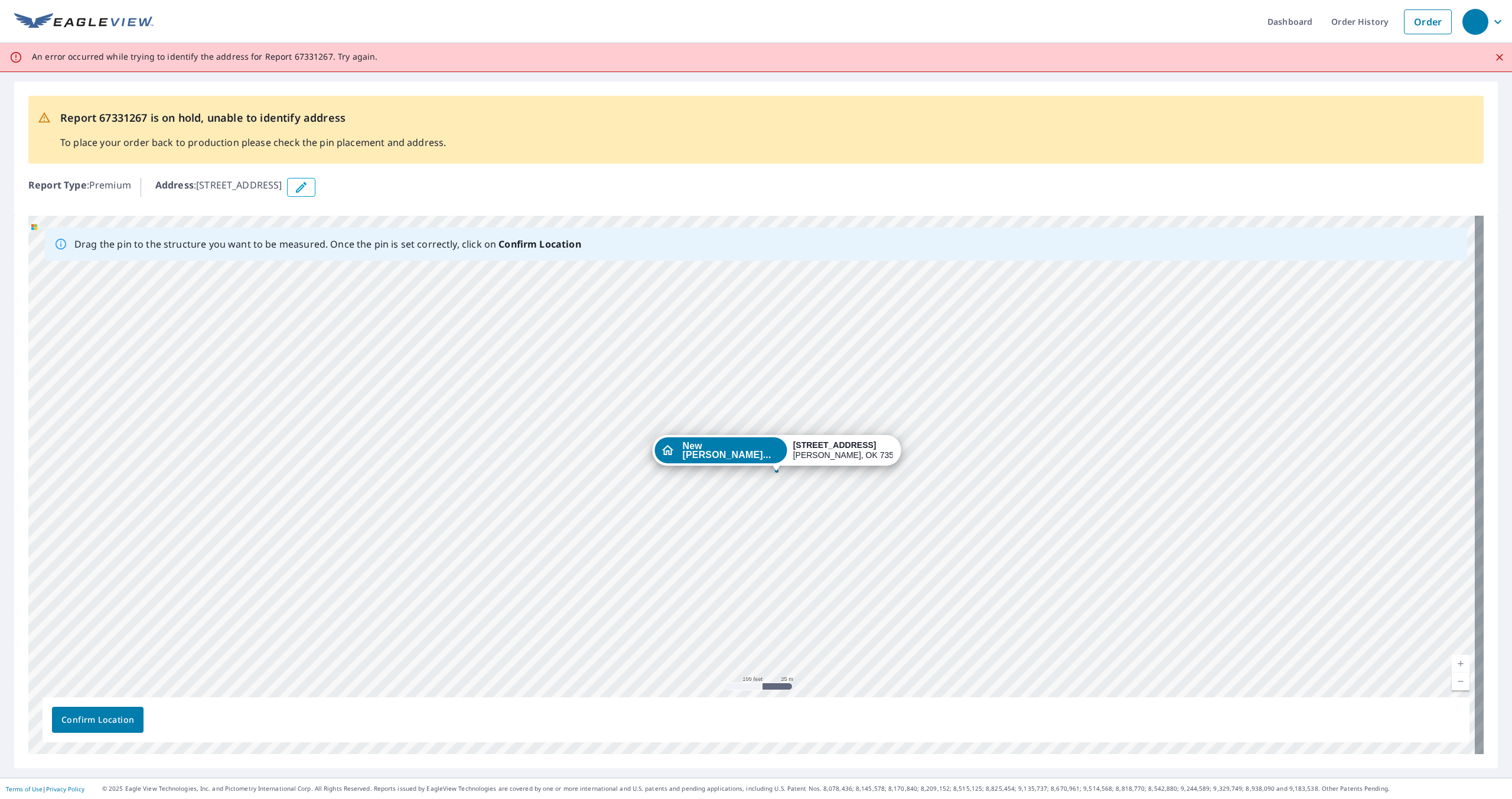
drag, startPoint x: 773, startPoint y: 429, endPoint x: 800, endPoint y: 464, distance: 44.2
click at [800, 464] on div "New [PERSON_NAME]... [STREET_ADDRESS]" at bounding box center [756, 485] width 1455 height 538
click at [120, 714] on span "Confirm Location" at bounding box center [97, 720] width 72 height 15
